Goal: Go to known website: Access a specific website the user already knows

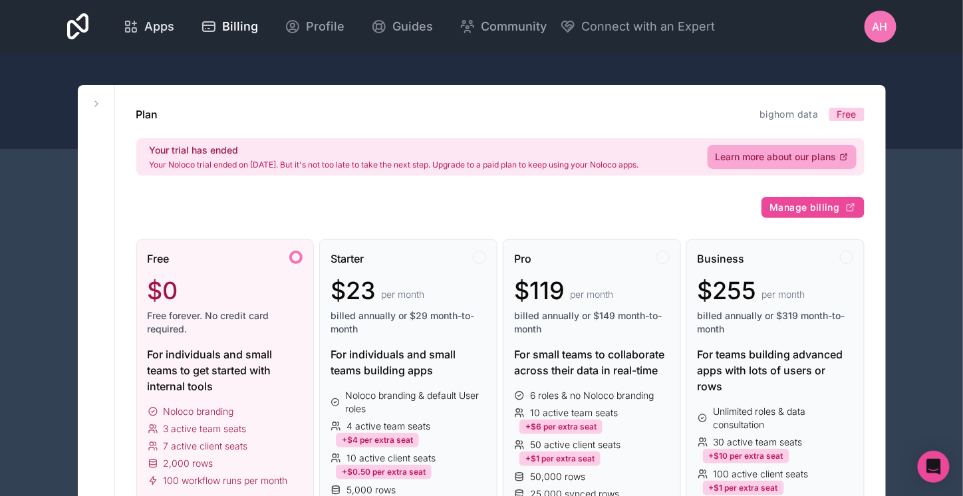
click at [161, 29] on span "Apps" at bounding box center [159, 26] width 30 height 19
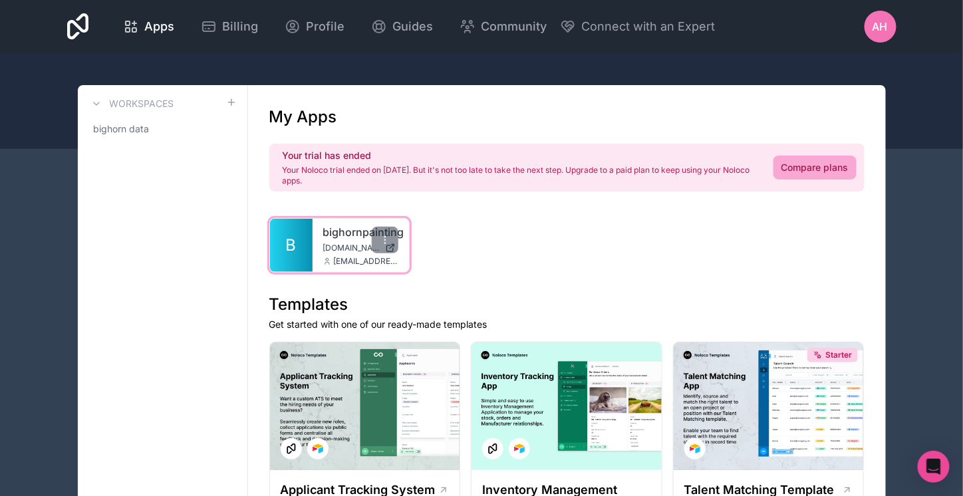
click at [341, 229] on link "bighornpainting" at bounding box center [361, 232] width 76 height 16
